Goal: Task Accomplishment & Management: Complete application form

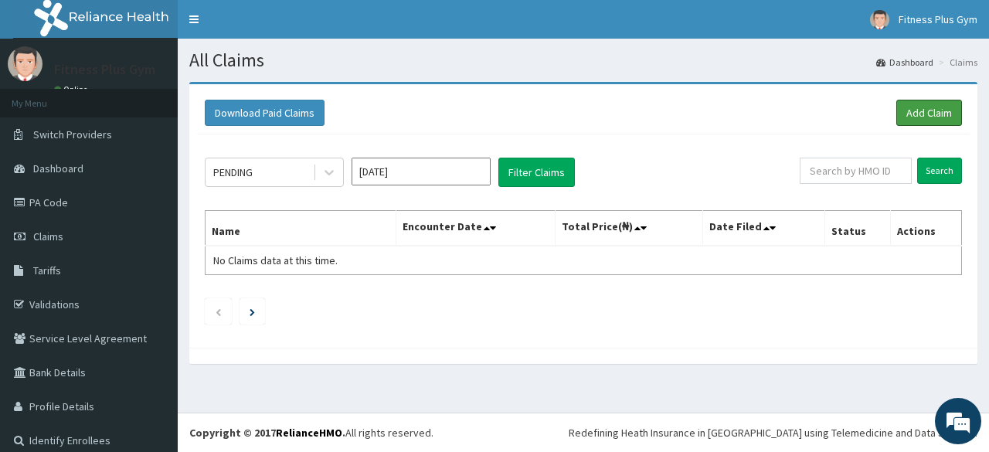
click at [915, 113] on link "Add Claim" at bounding box center [929, 113] width 66 height 26
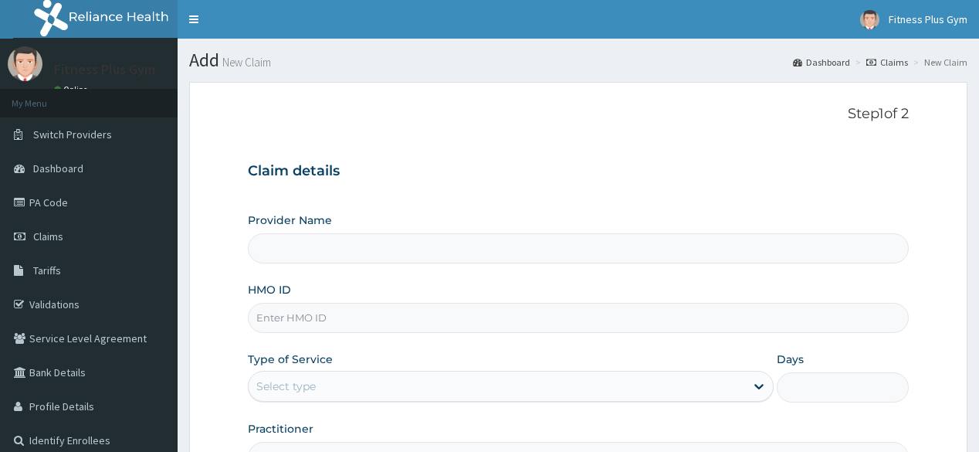
click at [344, 320] on input "HMO ID" at bounding box center [578, 318] width 660 height 30
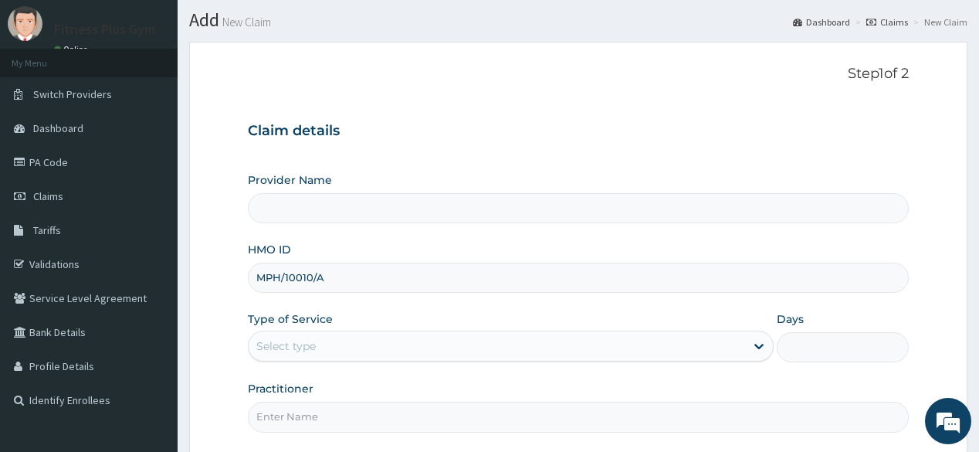
scroll to position [62, 0]
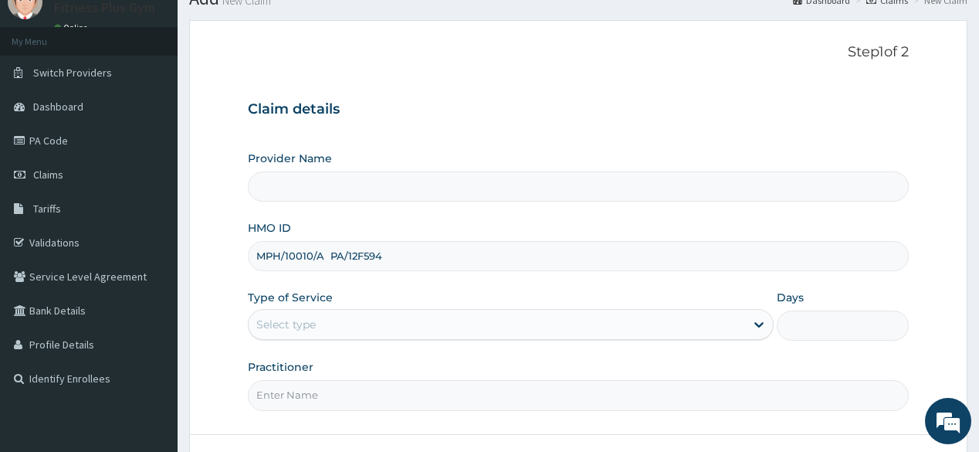
drag, startPoint x: 421, startPoint y: 253, endPoint x: 236, endPoint y: 238, distance: 186.0
click at [236, 238] on form "Step 1 of 2 Claim details Provider Name HMO ID MPH/10010/A PA/12F594 Type of Se…" at bounding box center [578, 270] width 779 height 501
click at [272, 256] on input "MPH/10010/A PA/12F594" at bounding box center [578, 256] width 660 height 30
click at [431, 260] on input "MPH/10010/A PA/12F594" at bounding box center [578, 256] width 660 height 30
drag, startPoint x: 425, startPoint y: 264, endPoint x: 248, endPoint y: 264, distance: 176.9
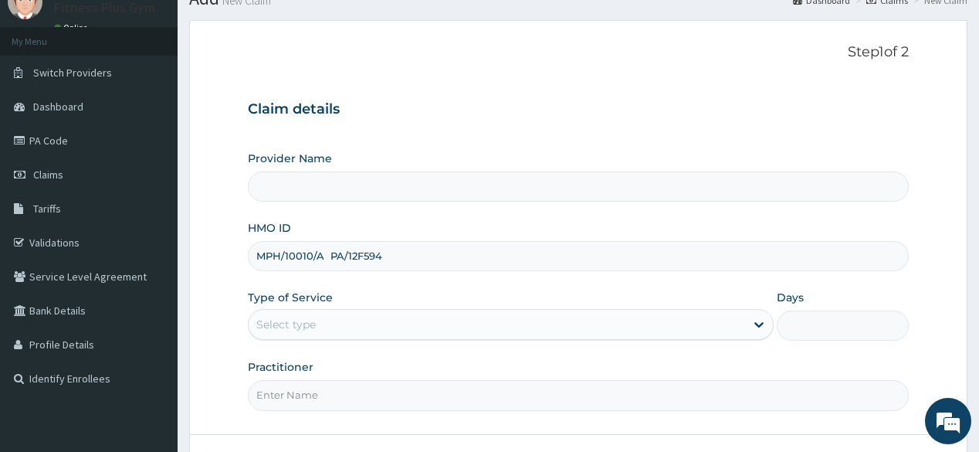
click at [248, 264] on div "MPH/10010/A PA/12F594" at bounding box center [578, 256] width 660 height 30
click at [429, 260] on input "MPH/10010/A PA/12F594" at bounding box center [578, 256] width 660 height 30
click at [403, 257] on input "MPH/10010/A PA/12F594" at bounding box center [578, 256] width 660 height 30
type input "MPH/10010/A"
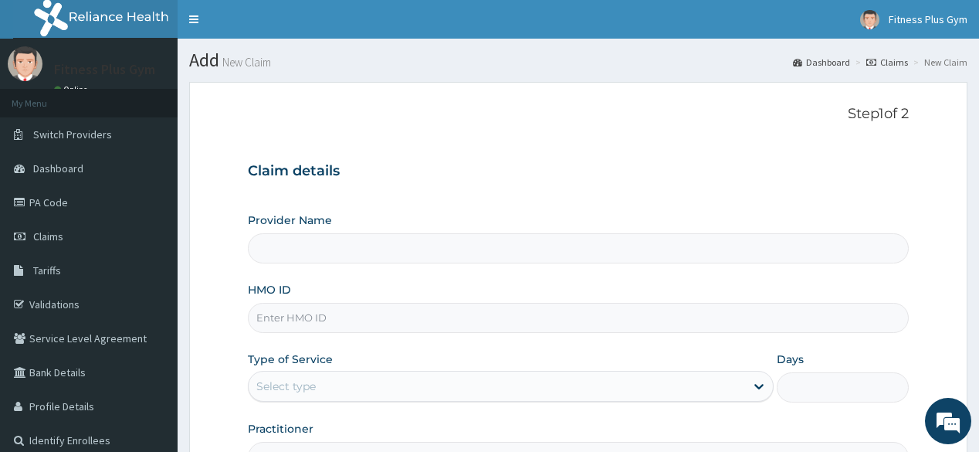
click at [318, 313] on input "HMO ID" at bounding box center [578, 318] width 660 height 30
paste input "MPH/10010/A PA/12F594"
type input "MPH/10010/A PA/12F594"
type input "Fitness plus Gym"
type input "1"
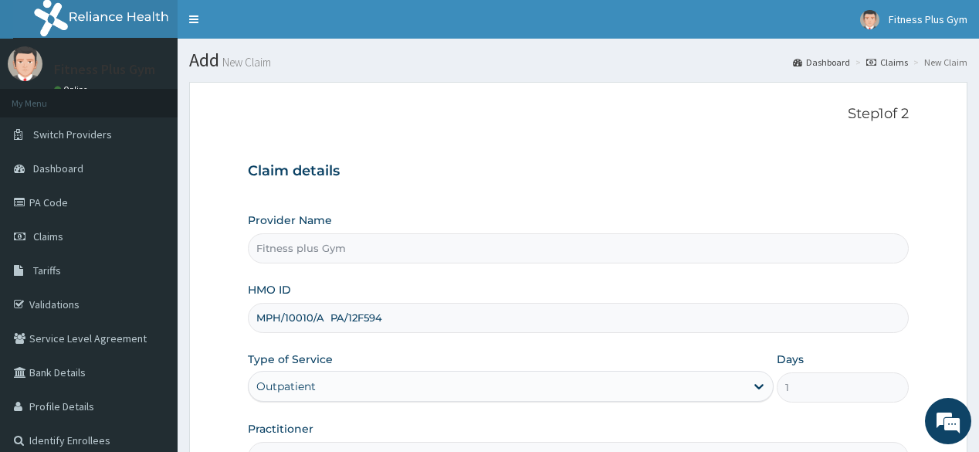
drag, startPoint x: 384, startPoint y: 319, endPoint x: 326, endPoint y: 295, distance: 62.7
click at [326, 295] on div "HMO ID MPH/10010/A PA/12F594" at bounding box center [578, 307] width 660 height 51
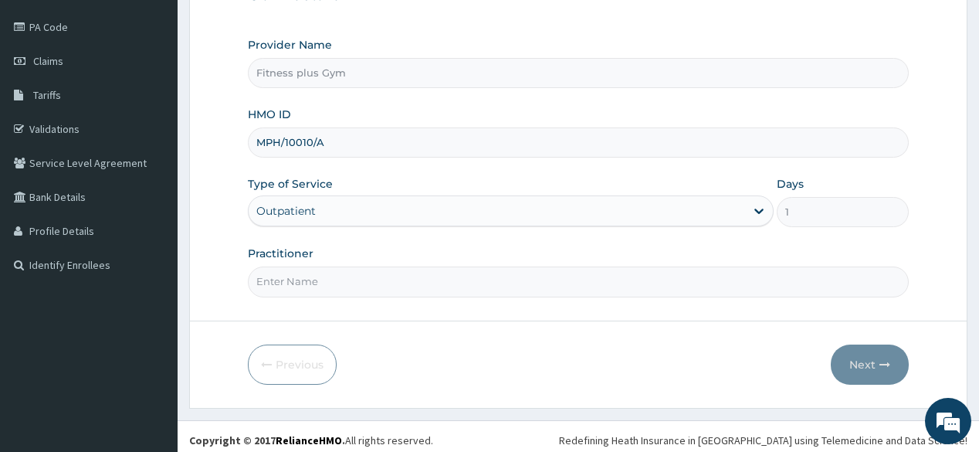
scroll to position [181, 0]
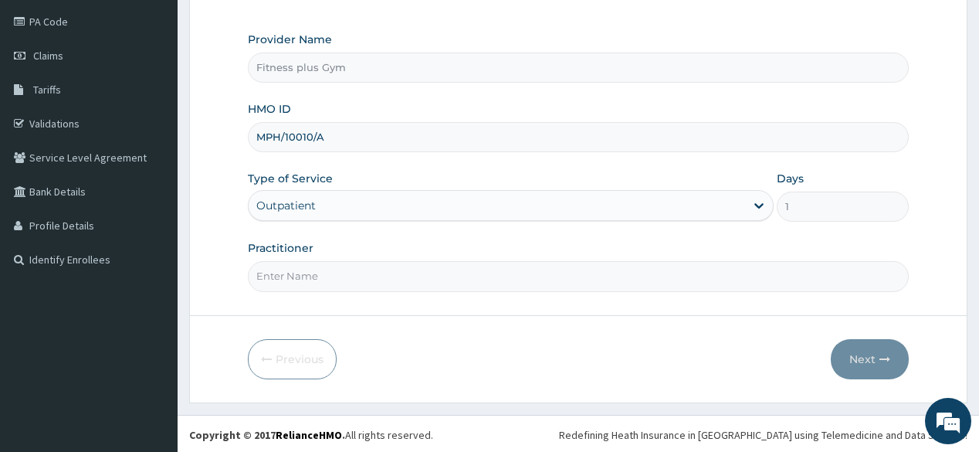
type input "MPH/10010/A"
click at [371, 291] on form "Step 1 of 2 Claim details Provider Name Fitness plus Gym HMO ID MPH/10010/A Typ…" at bounding box center [578, 151] width 779 height 501
click at [377, 268] on input "Practitioner" at bounding box center [578, 276] width 660 height 30
click at [287, 274] on input "FITNESPLUS" at bounding box center [578, 276] width 660 height 30
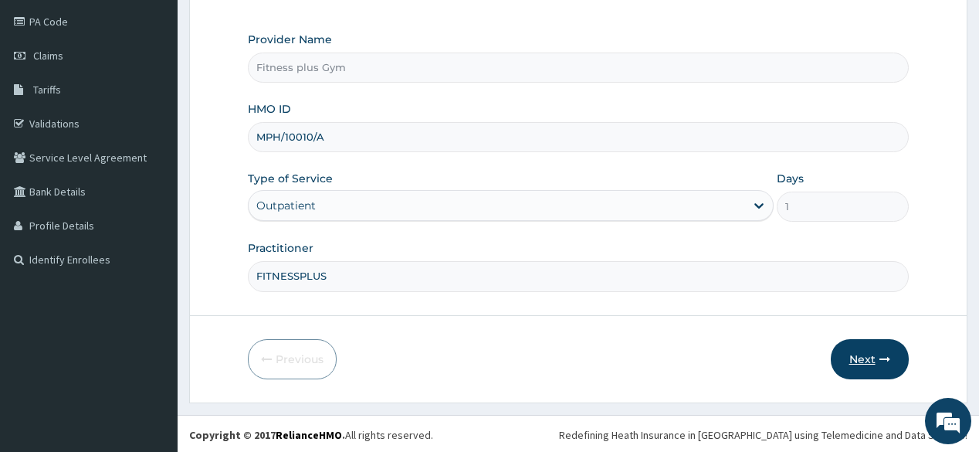
type input "FITNESSPLUS"
click at [895, 362] on button "Next" at bounding box center [870, 359] width 78 height 40
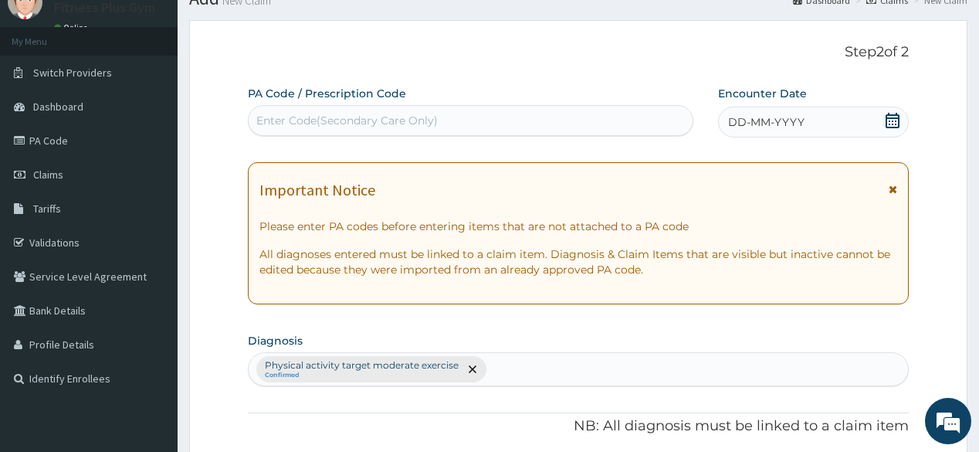
scroll to position [57, 0]
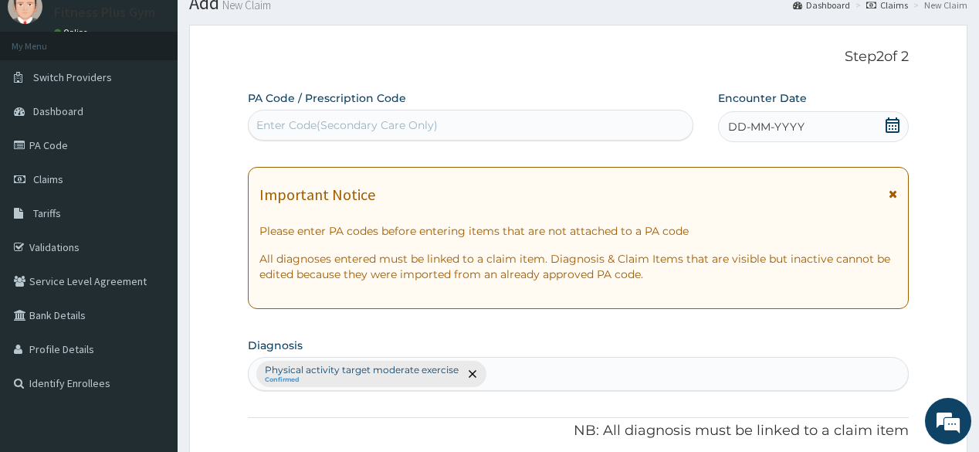
click at [374, 128] on div "Enter Code(Secondary Care Only)" at bounding box center [347, 124] width 182 height 15
paste input "MPH/10010/A PA/12F594"
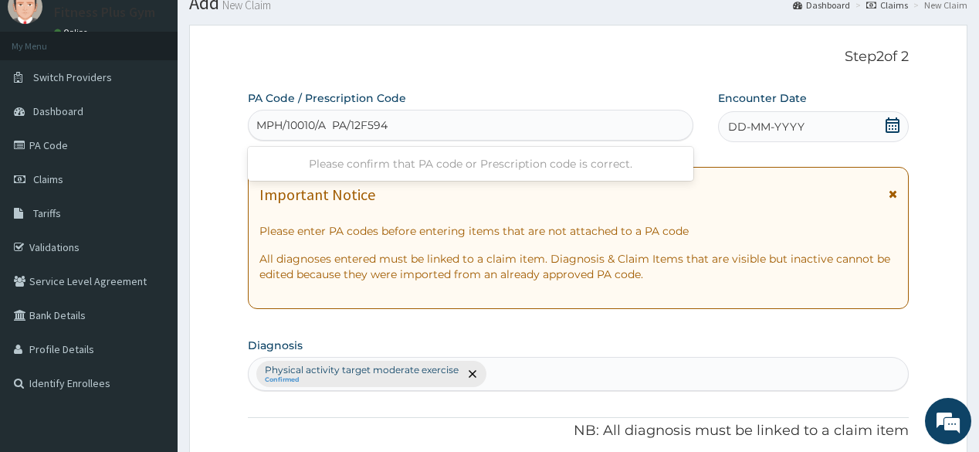
click at [326, 124] on input "MPH/10010/A PA/12F594" at bounding box center [323, 124] width 134 height 15
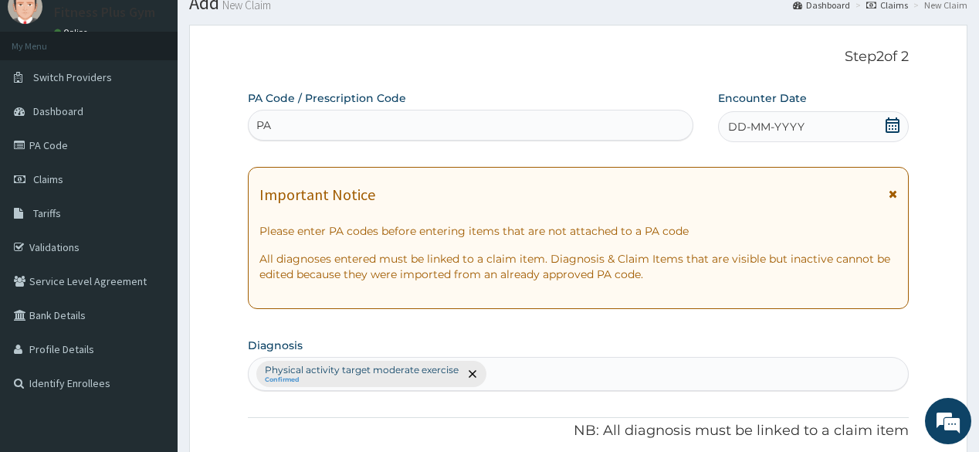
type input "P"
paste input "MPH/10010/A PA/12F594"
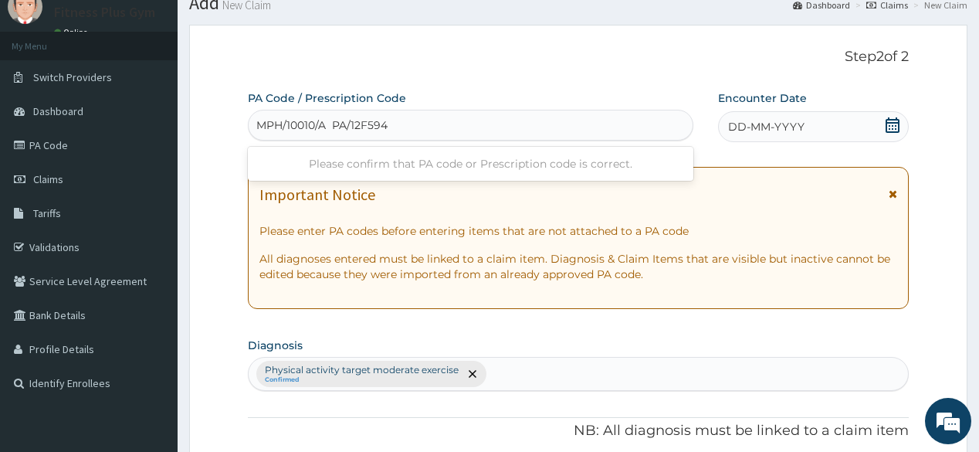
click at [325, 122] on input "MPH/10010/A PA/12F594" at bounding box center [323, 124] width 134 height 15
type input "PA/12F594"
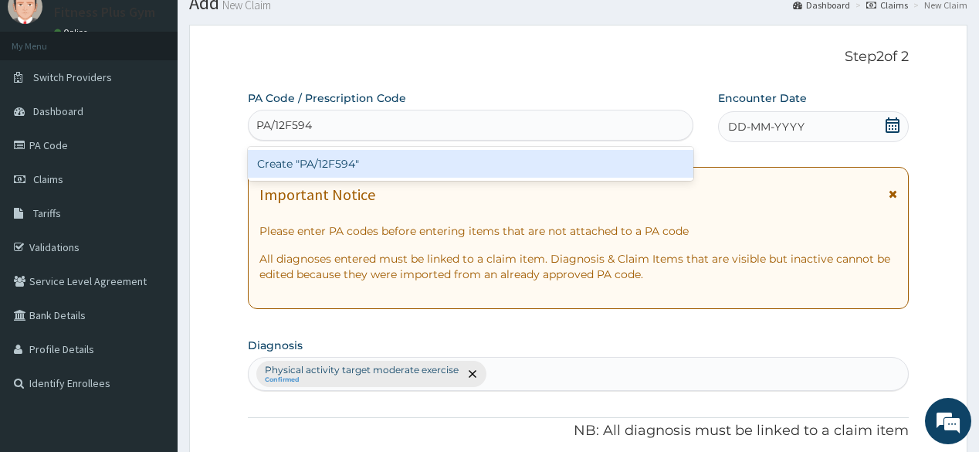
click at [334, 168] on div "Create "PA/12F594"" at bounding box center [470, 164] width 445 height 28
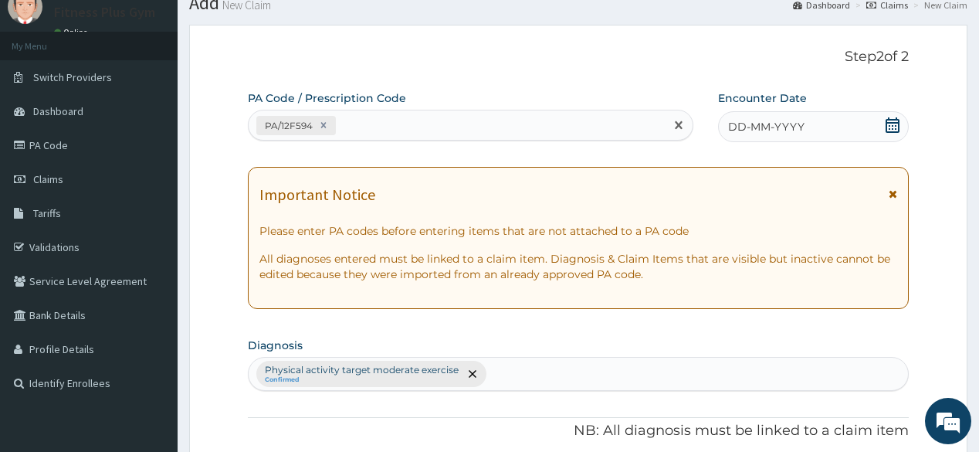
click at [825, 129] on div "DD-MM-YYYY" at bounding box center [813, 126] width 191 height 31
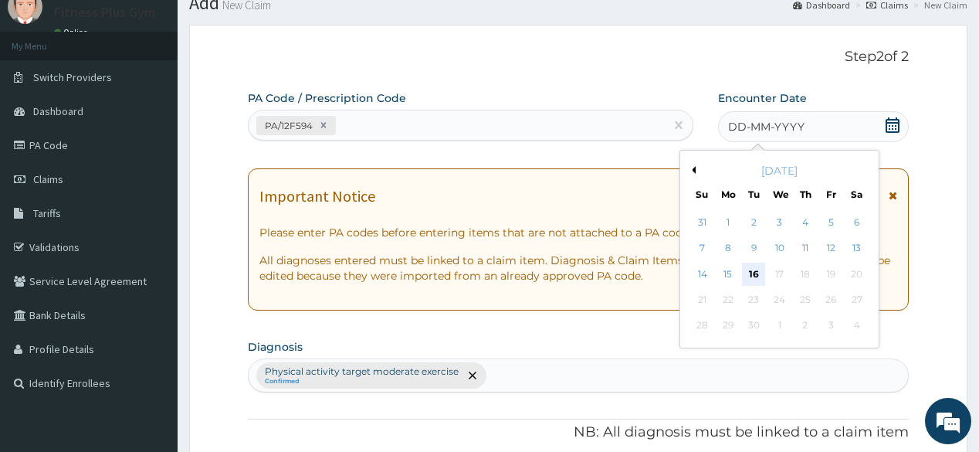
click at [757, 268] on div "16" at bounding box center [753, 274] width 23 height 23
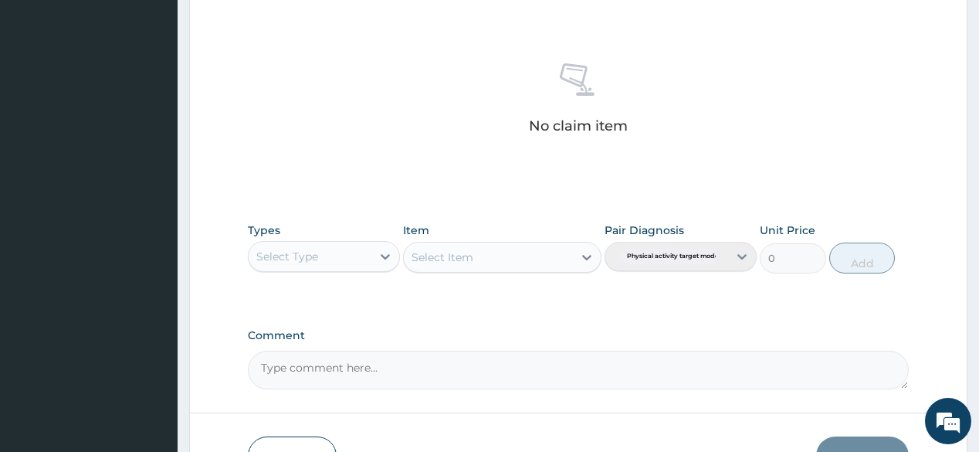
scroll to position [660, 0]
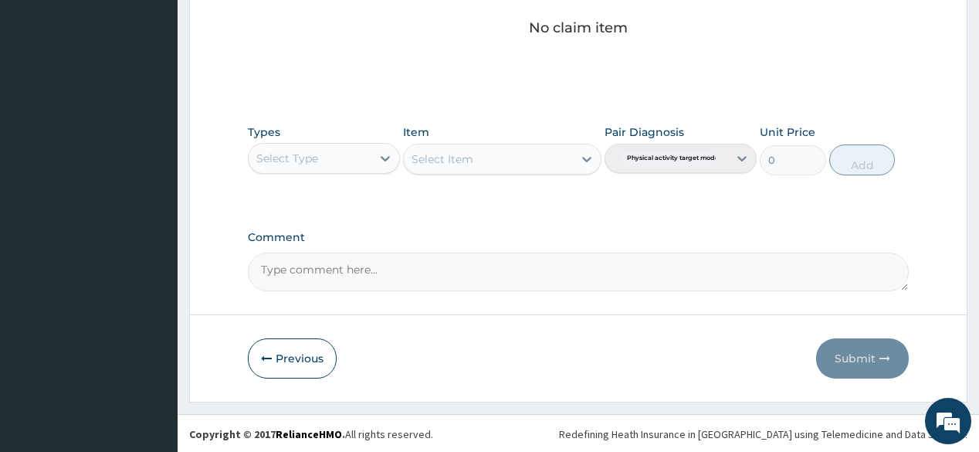
click at [369, 127] on div "Types Select Type" at bounding box center [324, 149] width 152 height 51
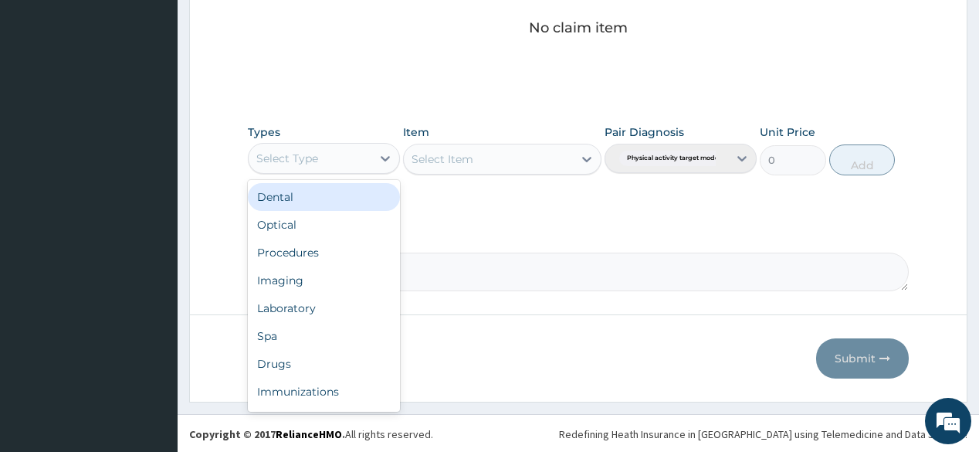
click at [352, 143] on div "Select Type" at bounding box center [324, 158] width 152 height 31
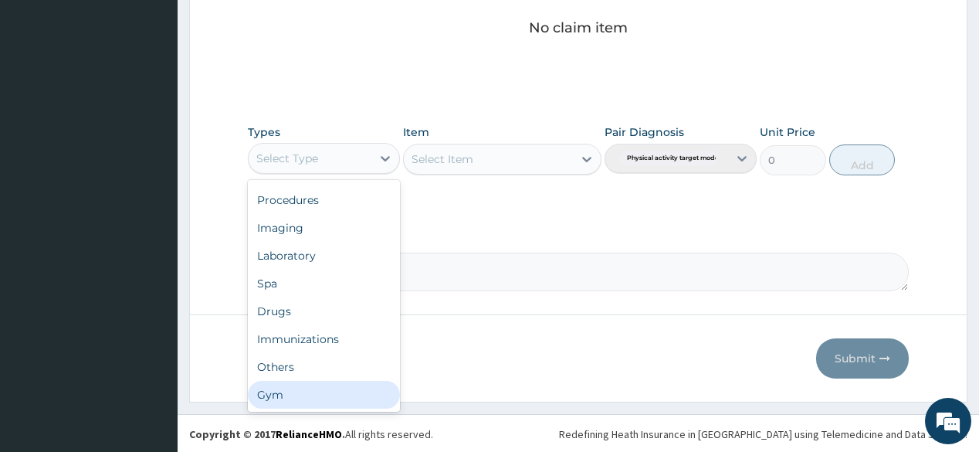
click at [343, 392] on div "Gym" at bounding box center [324, 395] width 152 height 28
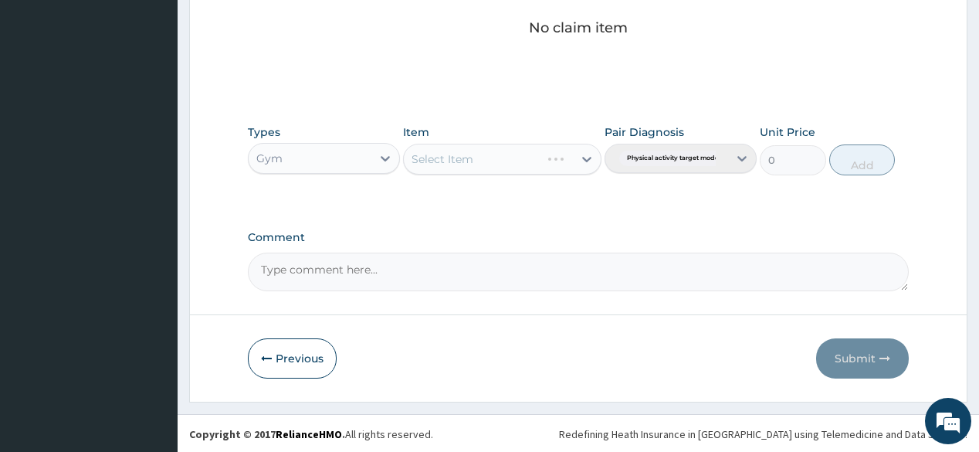
click at [501, 150] on div "Select Item" at bounding box center [502, 159] width 199 height 31
click at [511, 174] on div "Types Gym Item Select Item Pair Diagnosis Physical activity target moder... Uni…" at bounding box center [578, 150] width 660 height 66
click at [523, 170] on div "Select Item" at bounding box center [502, 159] width 199 height 31
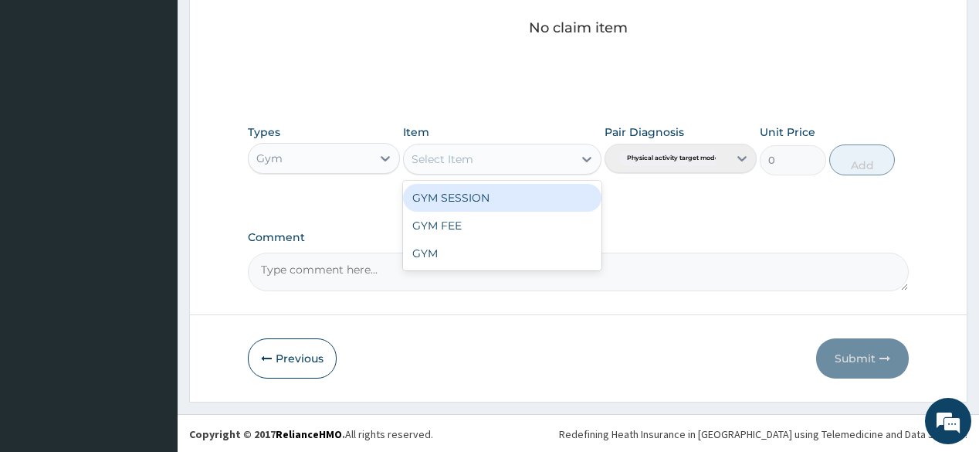
drag, startPoint x: 521, startPoint y: 199, endPoint x: 988, endPoint y: 154, distance: 469.4
click at [532, 195] on div "GYM SESSION" at bounding box center [502, 198] width 199 height 28
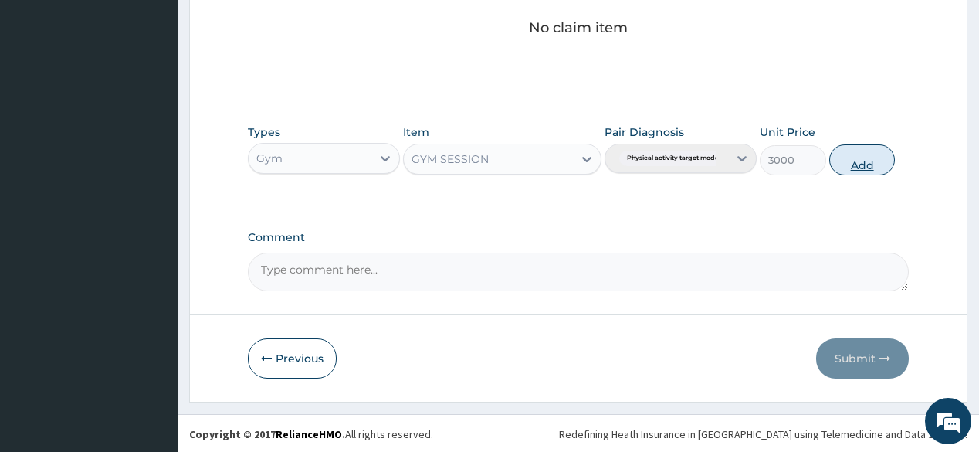
click at [853, 161] on button "Add" at bounding box center [863, 159] width 66 height 31
type input "0"
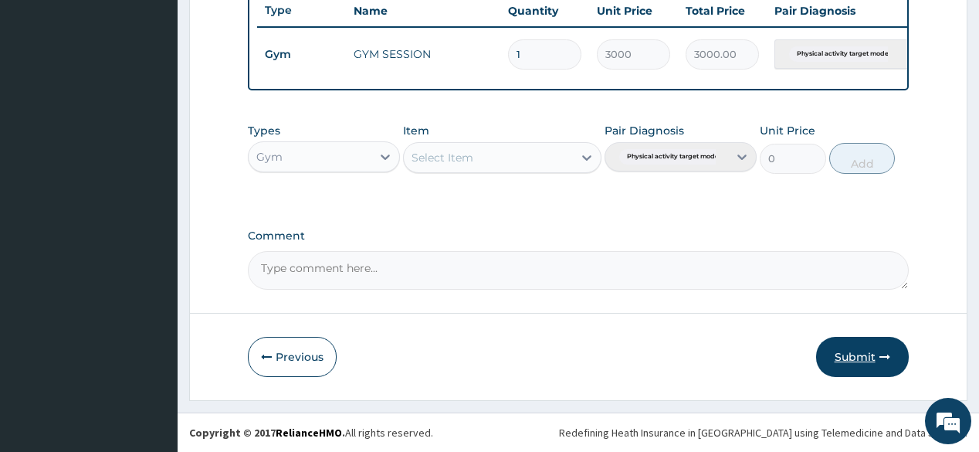
click at [865, 355] on button "Submit" at bounding box center [862, 357] width 93 height 40
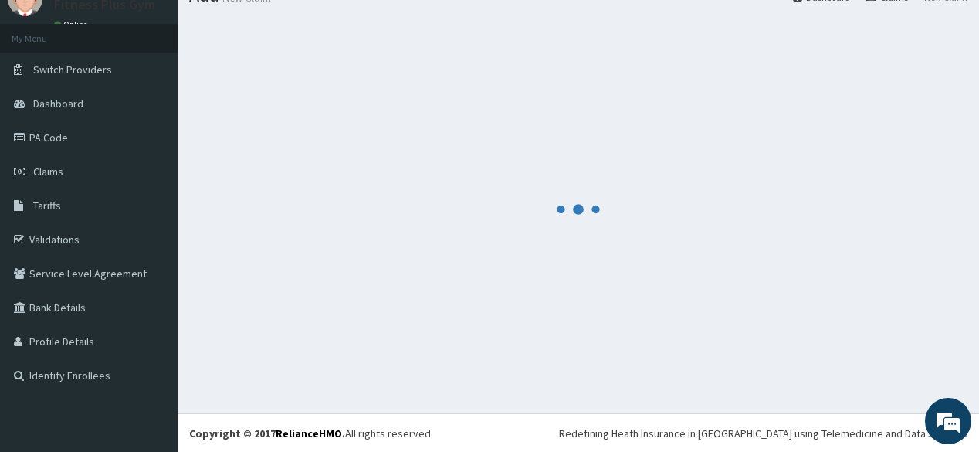
scroll to position [596, 0]
